Goal: Task Accomplishment & Management: Manage account settings

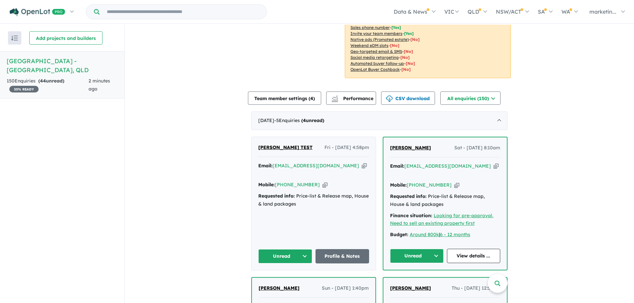
scroll to position [166, 0]
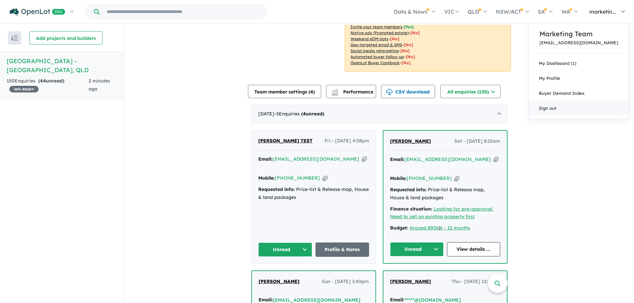
click at [578, 107] on link "Sign out" at bounding box center [579, 108] width 100 height 15
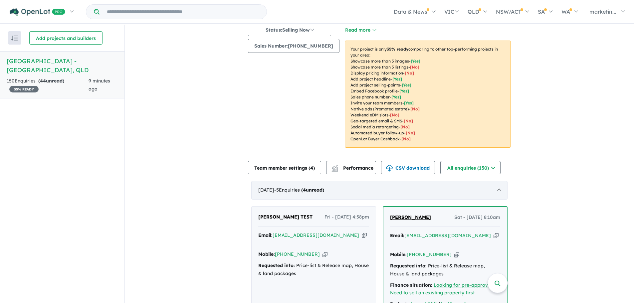
scroll to position [133, 0]
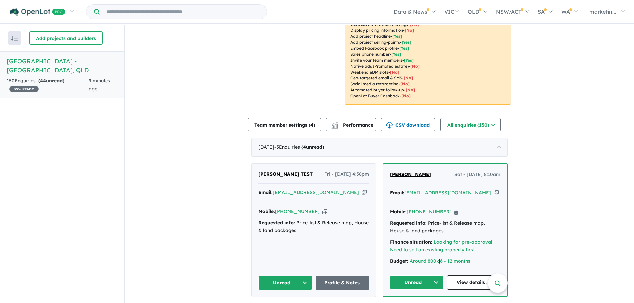
click at [305, 276] on button "Unread" at bounding box center [285, 283] width 54 height 14
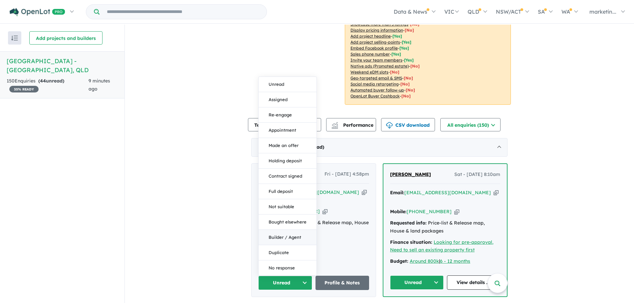
click at [280, 230] on button "Builder / Agent" at bounding box center [288, 237] width 58 height 15
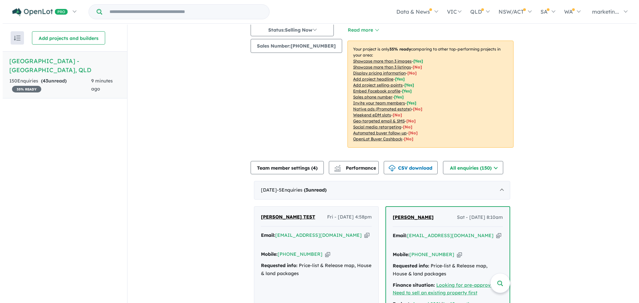
scroll to position [0, 0]
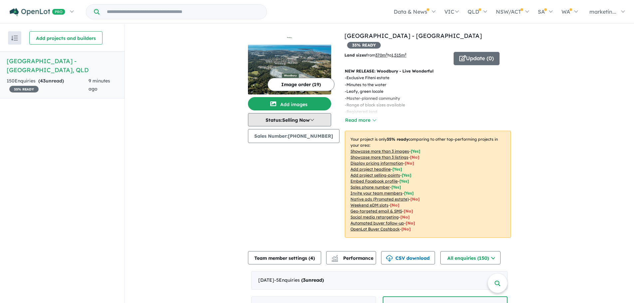
click at [312, 120] on button "Status: Selling Now" at bounding box center [289, 119] width 83 height 13
click at [351, 116] on button "Read more" at bounding box center [360, 120] width 31 height 8
click at [351, 116] on button "Show less" at bounding box center [359, 120] width 29 height 8
click at [312, 251] on button "Team member settings ( 4 )" at bounding box center [284, 257] width 73 height 13
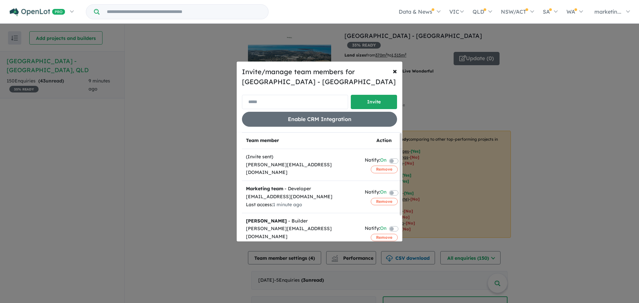
click at [281, 102] on input "email" at bounding box center [295, 102] width 106 height 14
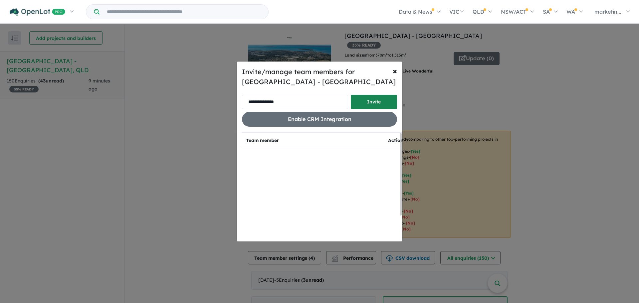
type input "**********"
click at [356, 102] on button "Invite" at bounding box center [374, 102] width 46 height 14
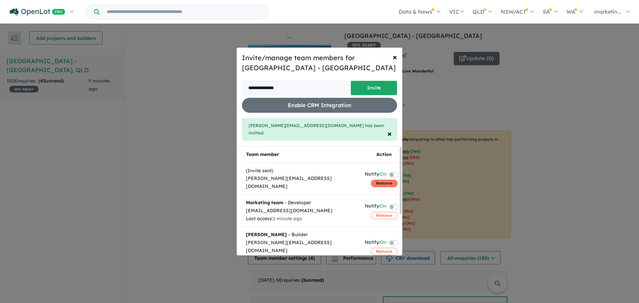
click at [381, 180] on button "Remove" at bounding box center [384, 183] width 27 height 7
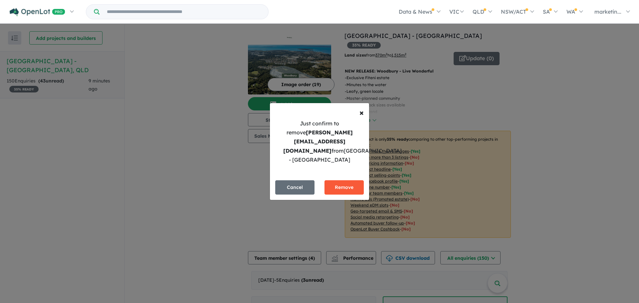
click at [340, 180] on button "Remove" at bounding box center [343, 187] width 39 height 14
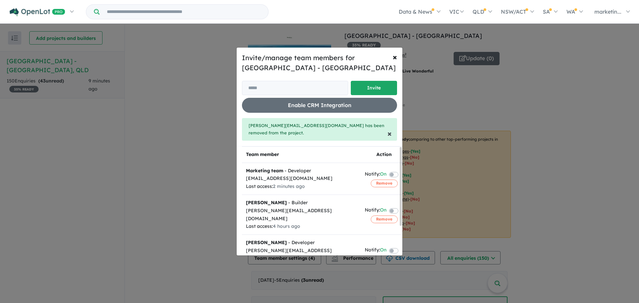
click at [388, 131] on span "×" at bounding box center [389, 133] width 4 height 10
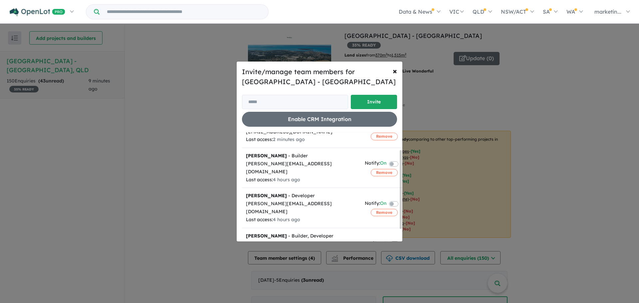
scroll to position [41, 0]
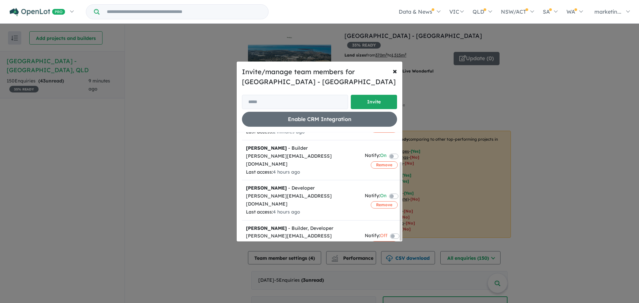
click at [401, 192] on label at bounding box center [401, 196] width 1 height 8
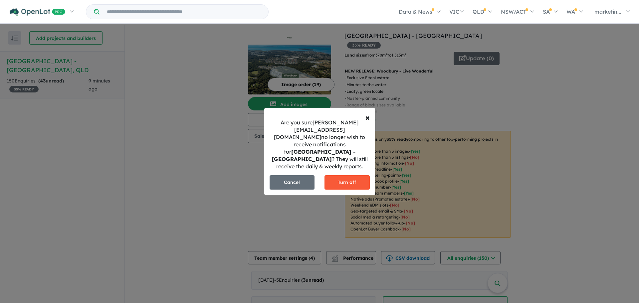
click at [342, 175] on button "Turn off" at bounding box center [346, 182] width 45 height 14
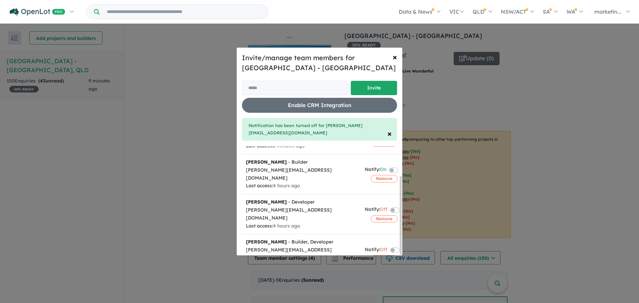
click at [402, 206] on label at bounding box center [402, 210] width 1 height 8
click at [389, 131] on span "×" at bounding box center [389, 133] width 4 height 10
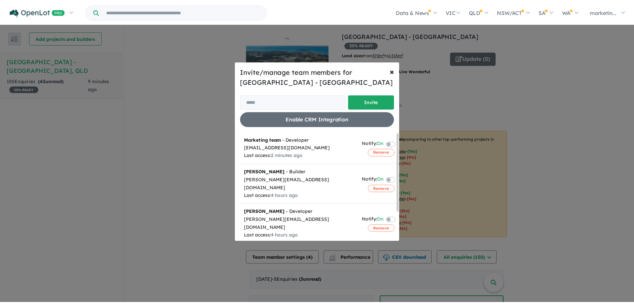
scroll to position [0, 0]
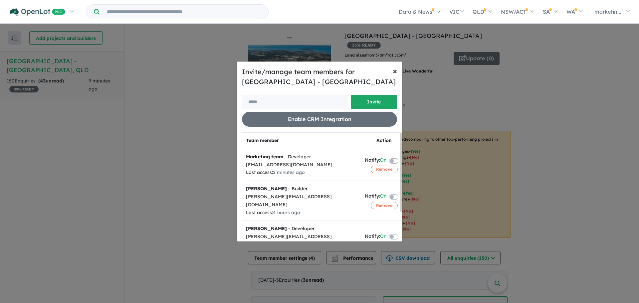
click at [395, 71] on span "×" at bounding box center [395, 71] width 4 height 10
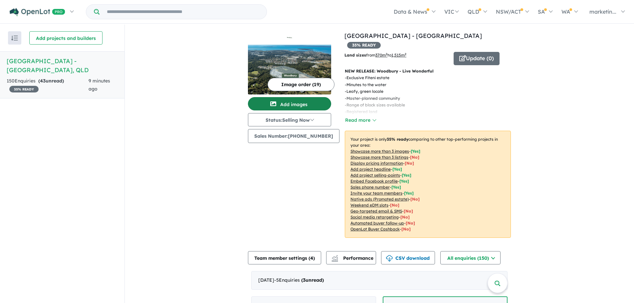
click at [303, 104] on button "Add images" at bounding box center [289, 103] width 83 height 13
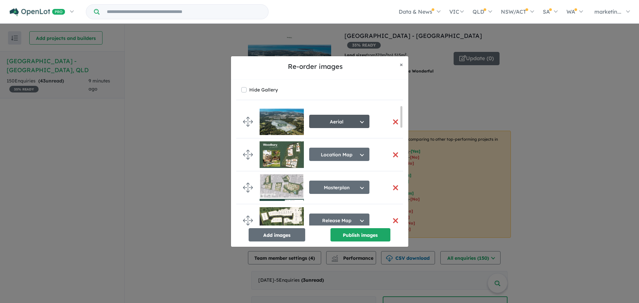
click at [363, 123] on button "Aerial" at bounding box center [339, 121] width 60 height 13
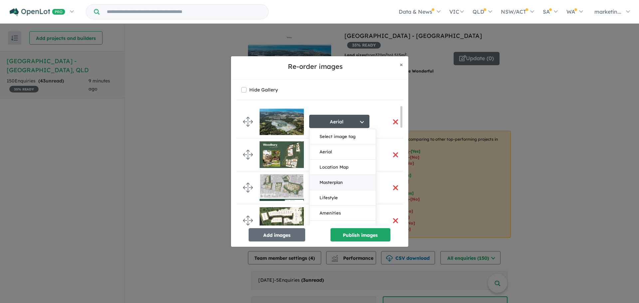
click at [346, 181] on button "Masterplan" at bounding box center [342, 182] width 66 height 15
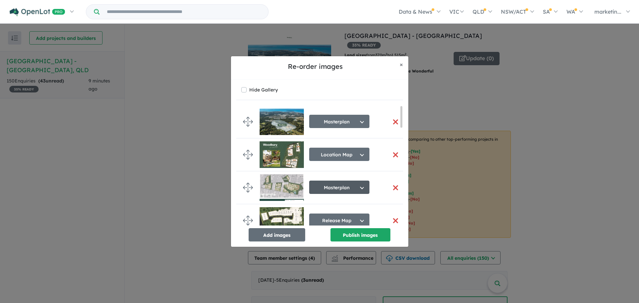
click at [350, 185] on button "Masterplan" at bounding box center [339, 187] width 60 height 13
click at [393, 187] on button "button" at bounding box center [396, 188] width 14 height 14
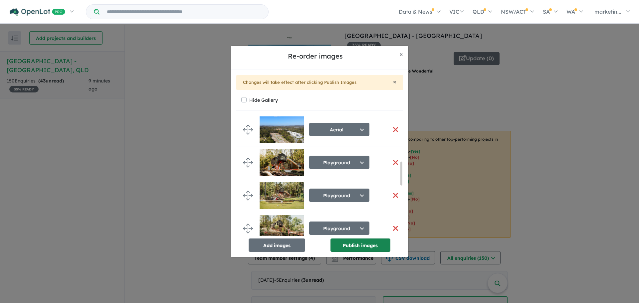
click at [359, 244] on button "Publish images" at bounding box center [360, 245] width 60 height 13
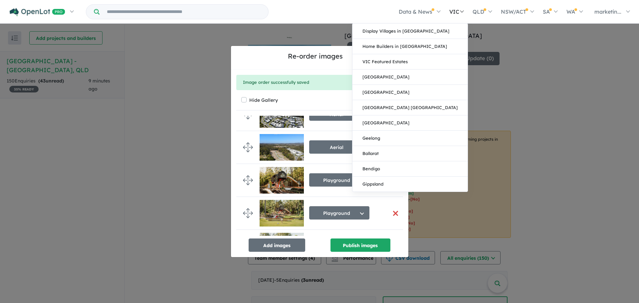
scroll to position [230, 0]
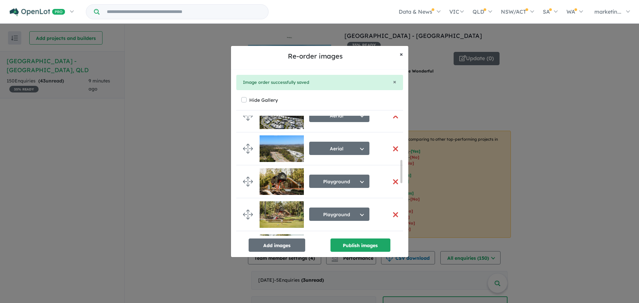
click at [401, 54] on span "×" at bounding box center [401, 54] width 3 height 8
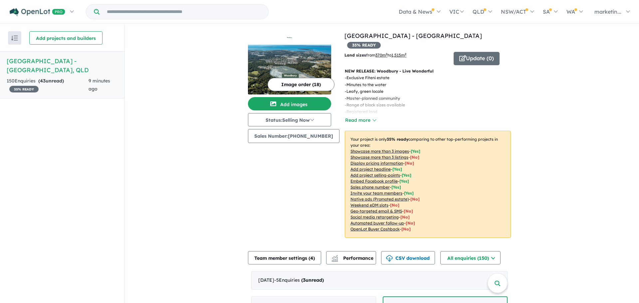
scroll to position [229, 0]
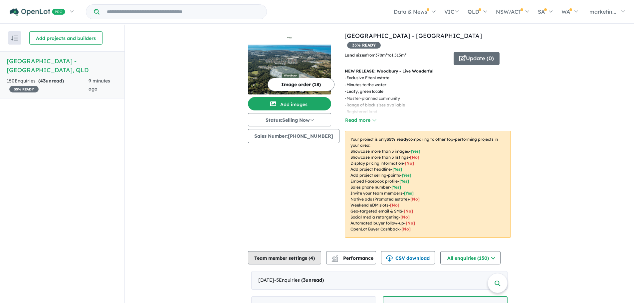
click at [290, 251] on button "Team member settings ( 4 )" at bounding box center [284, 257] width 73 height 13
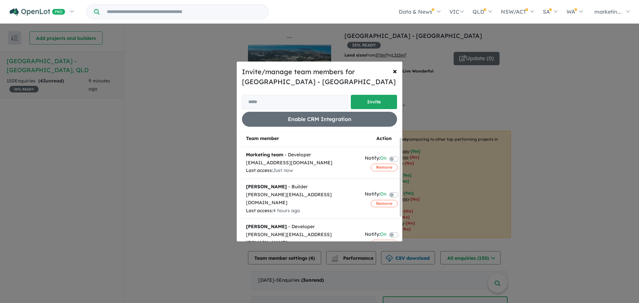
scroll to position [0, 0]
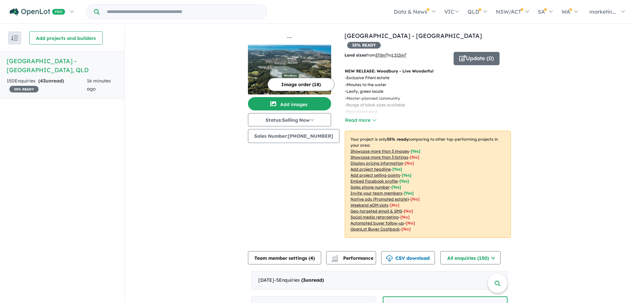
click at [54, 67] on h5 "[GEOGRAPHIC_DATA] - [GEOGRAPHIC_DATA] , [GEOGRAPHIC_DATA]" at bounding box center [62, 66] width 111 height 18
click at [24, 89] on span "35 % READY" at bounding box center [23, 89] width 29 height 7
click at [18, 65] on h5 "[GEOGRAPHIC_DATA] - [GEOGRAPHIC_DATA] , [GEOGRAPHIC_DATA]" at bounding box center [62, 66] width 111 height 18
click at [42, 64] on h5 "[GEOGRAPHIC_DATA] - [GEOGRAPHIC_DATA] , [GEOGRAPHIC_DATA]" at bounding box center [62, 66] width 111 height 18
click at [381, 42] on span "35 % READY" at bounding box center [364, 45] width 34 height 7
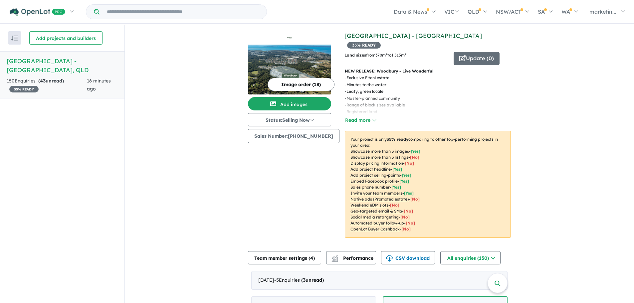
click at [395, 35] on link "[GEOGRAPHIC_DATA] - [GEOGRAPHIC_DATA]" at bounding box center [412, 36] width 137 height 8
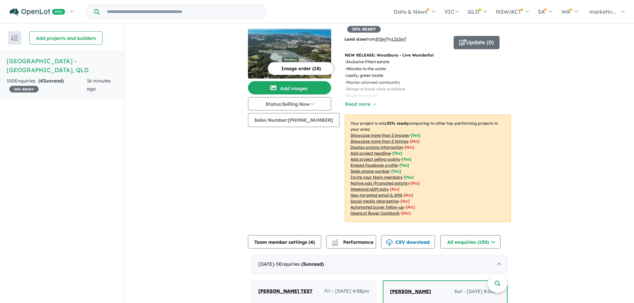
scroll to position [33, 0]
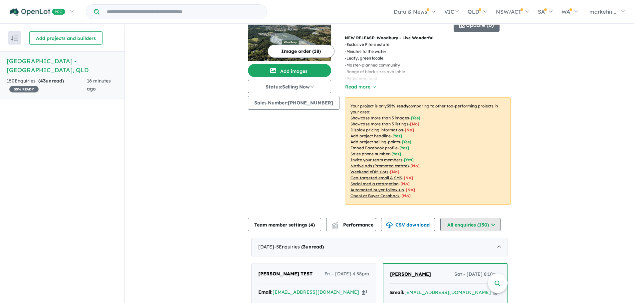
click at [479, 218] on button "All enquiries ( 150 )" at bounding box center [470, 224] width 60 height 13
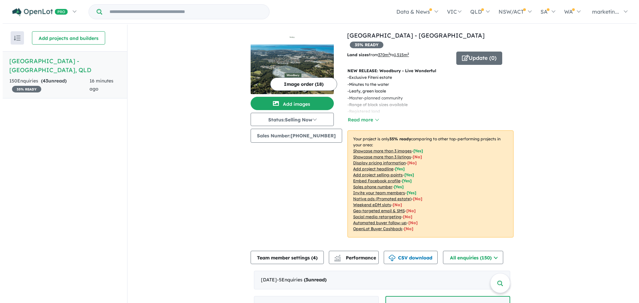
scroll to position [0, 0]
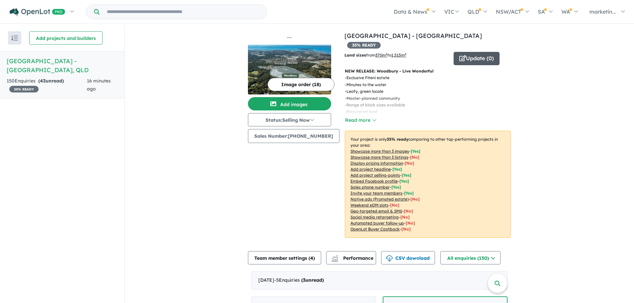
click at [463, 53] on button "Update ( 0 )" at bounding box center [477, 58] width 46 height 13
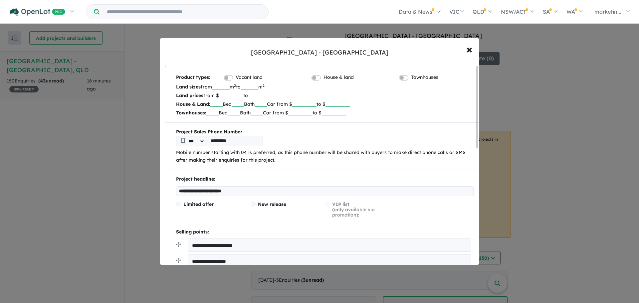
scroll to position [33, 0]
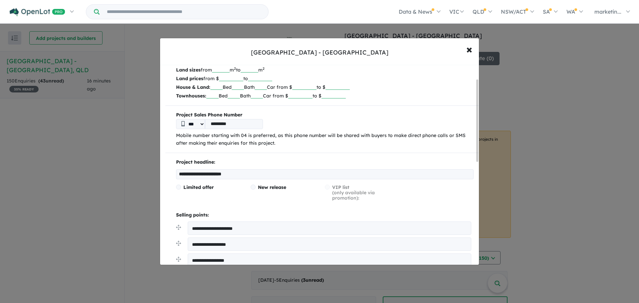
click at [184, 188] on span "Limited offer" at bounding box center [198, 187] width 30 height 6
click at [254, 186] on span at bounding box center [253, 187] width 5 height 5
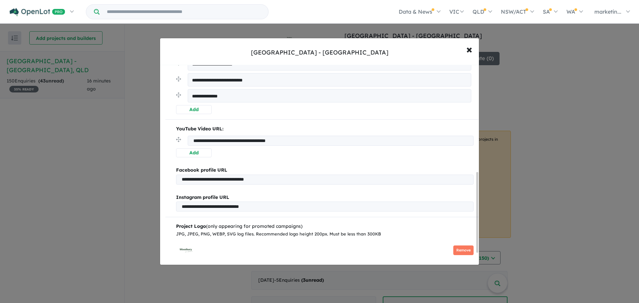
scroll to position [266, 0]
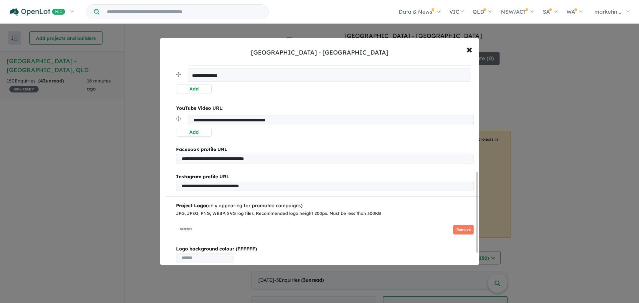
drag, startPoint x: 327, startPoint y: 120, endPoint x: 102, endPoint y: 121, distance: 225.6
click at [102, 121] on div "**********" at bounding box center [319, 151] width 639 height 303
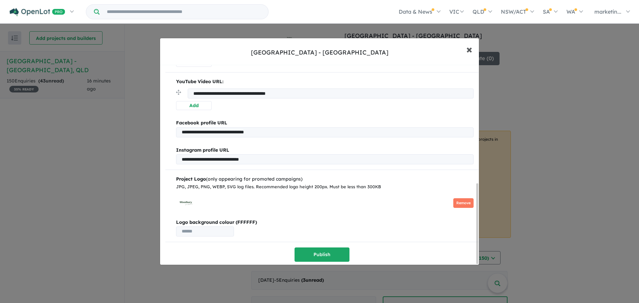
click at [472, 49] on span "×" at bounding box center [469, 49] width 6 height 14
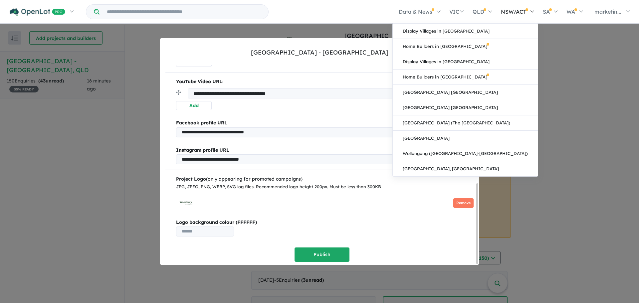
scroll to position [338, 0]
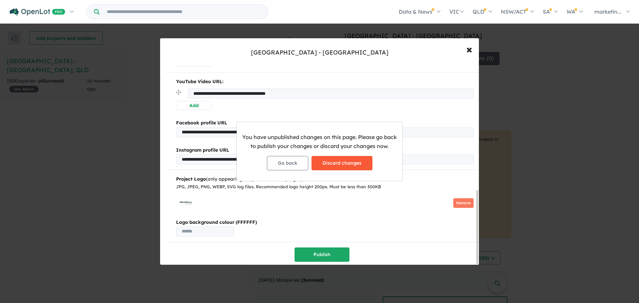
click at [329, 161] on button "Discard changes" at bounding box center [341, 163] width 61 height 14
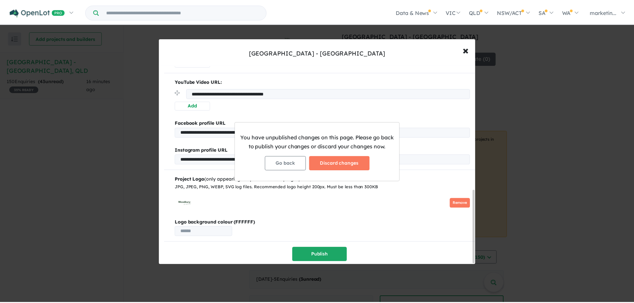
scroll to position [0, 0]
